Goal: Task Accomplishment & Management: Manage account settings

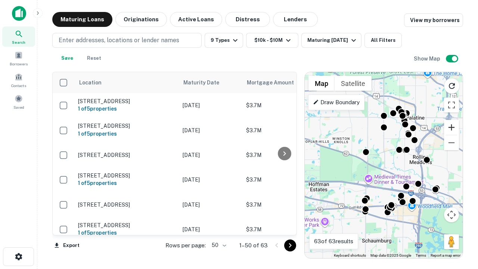
click at [452, 127] on button "Zoom in" at bounding box center [451, 127] width 15 height 15
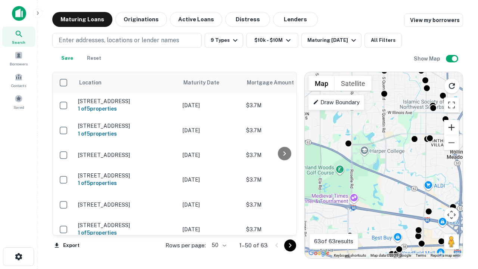
click at [452, 127] on button "Zoom in" at bounding box center [451, 127] width 15 height 15
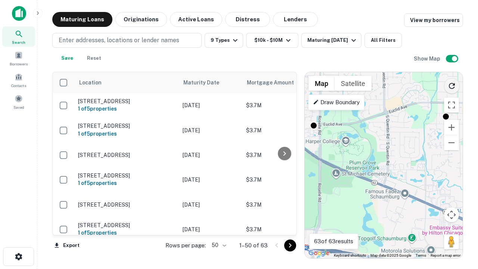
click at [452, 84] on icon "Reload search area" at bounding box center [452, 85] width 9 height 9
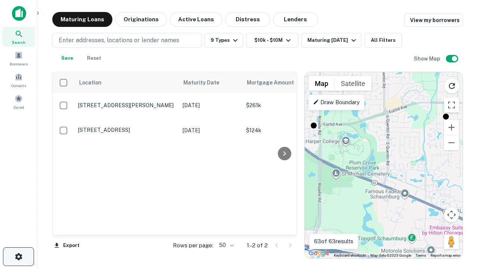
click at [18, 257] on icon "button" at bounding box center [18, 256] width 9 height 9
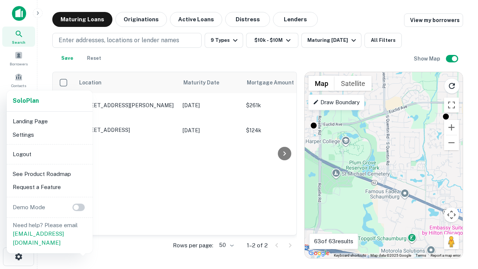
click at [49, 154] on li "Logout" at bounding box center [50, 154] width 80 height 13
